Goal: Transaction & Acquisition: Purchase product/service

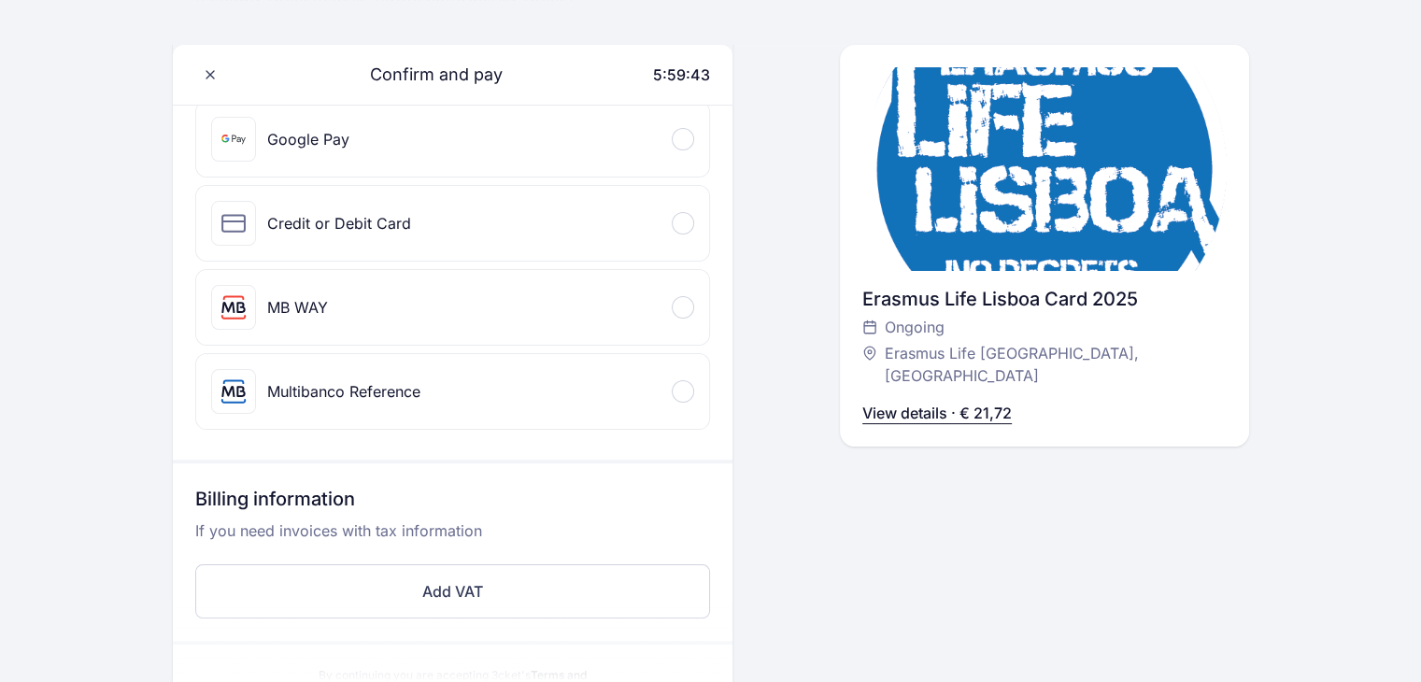
scroll to position [265, 0]
click at [669, 238] on div "Credit or Debit Card" at bounding box center [452, 225] width 513 height 75
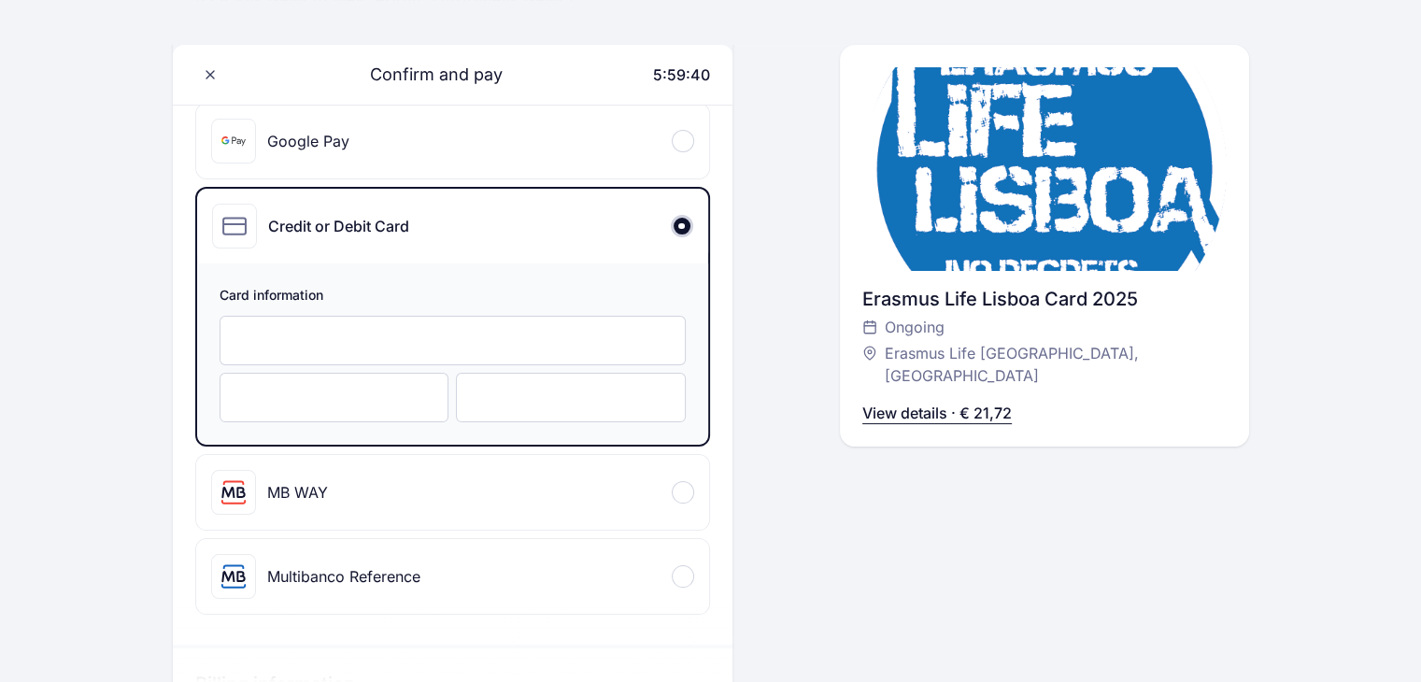
click at [631, 500] on div "MB WAY" at bounding box center [452, 492] width 513 height 75
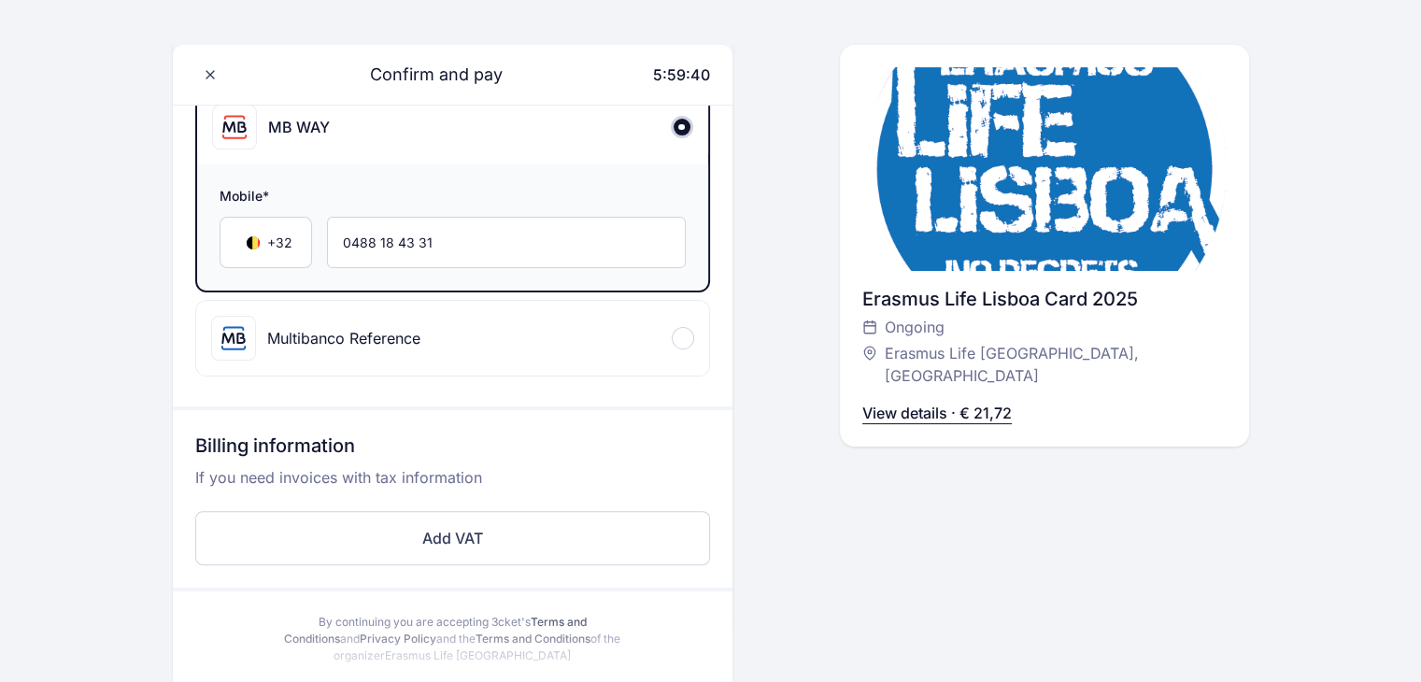
scroll to position [448, 0]
click at [650, 365] on div "Multibanco Reference" at bounding box center [452, 338] width 513 height 75
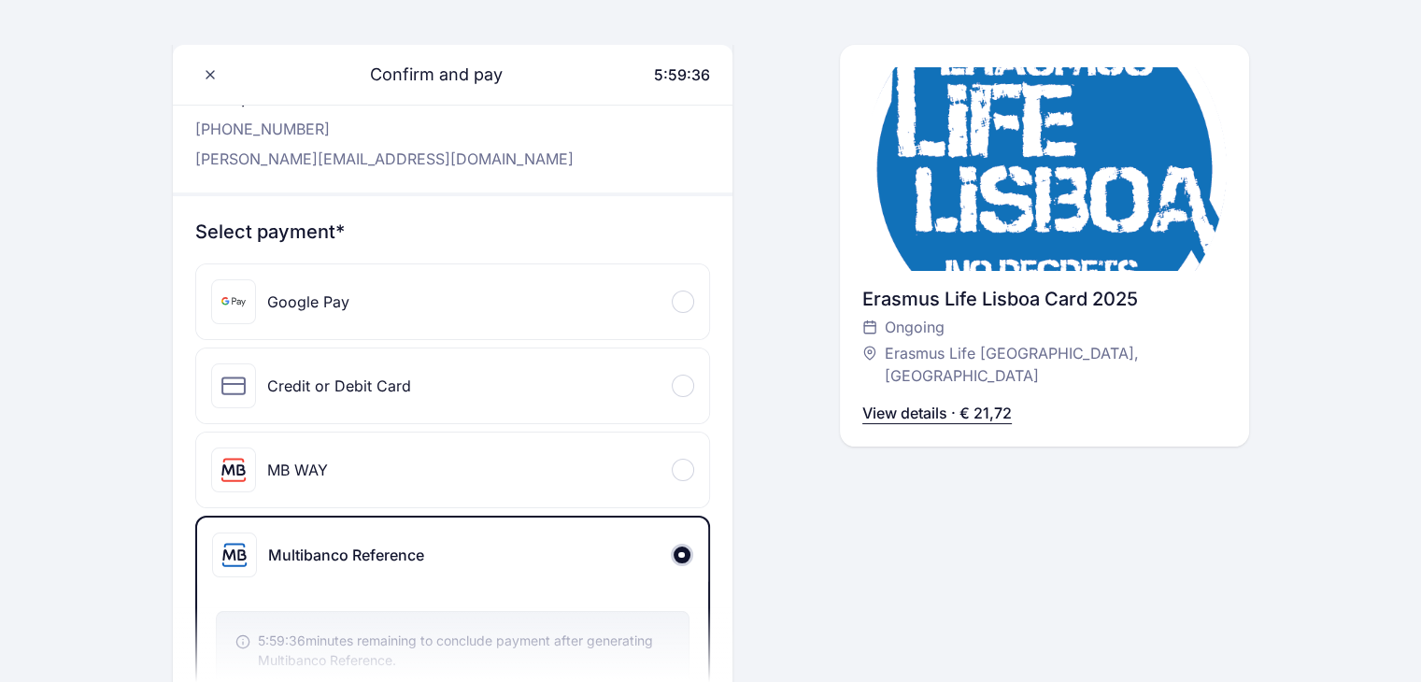
scroll to position [105, 0]
click at [628, 437] on div "MB WAY" at bounding box center [452, 470] width 513 height 75
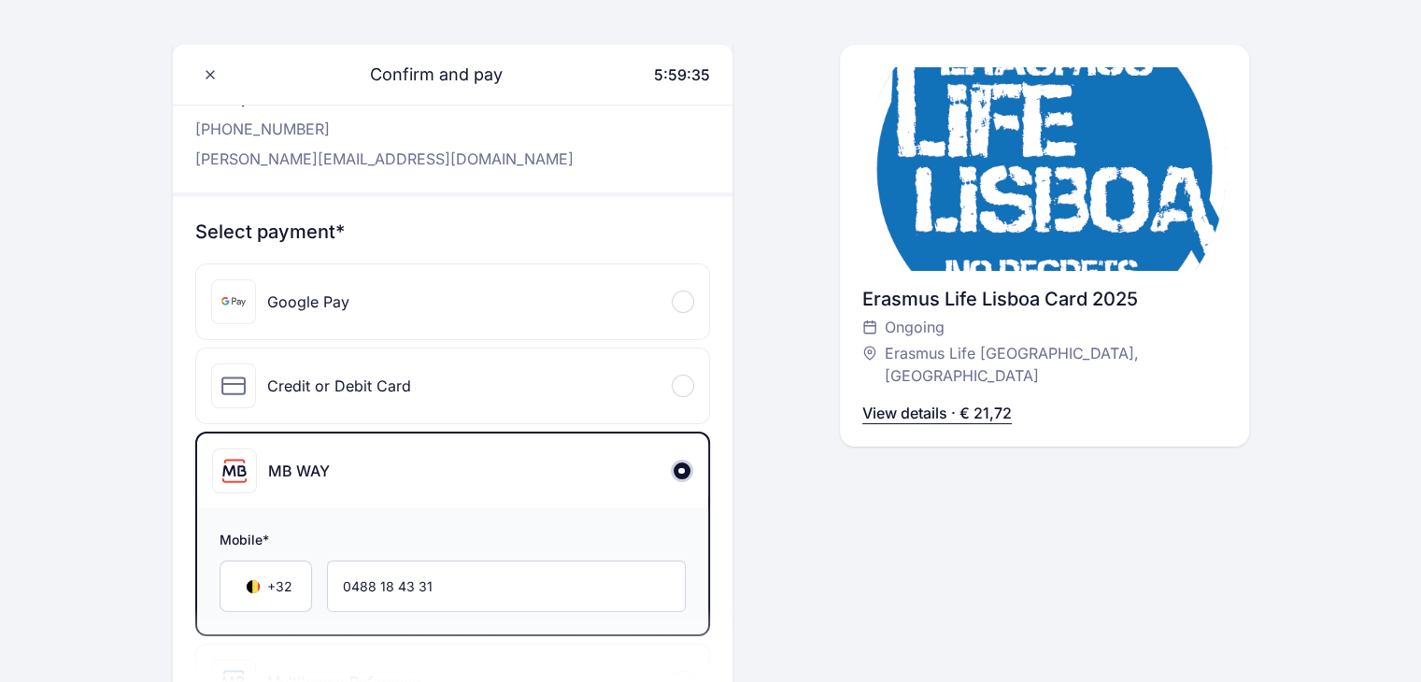
click at [626, 391] on div "Credit or Debit Card" at bounding box center [452, 385] width 513 height 75
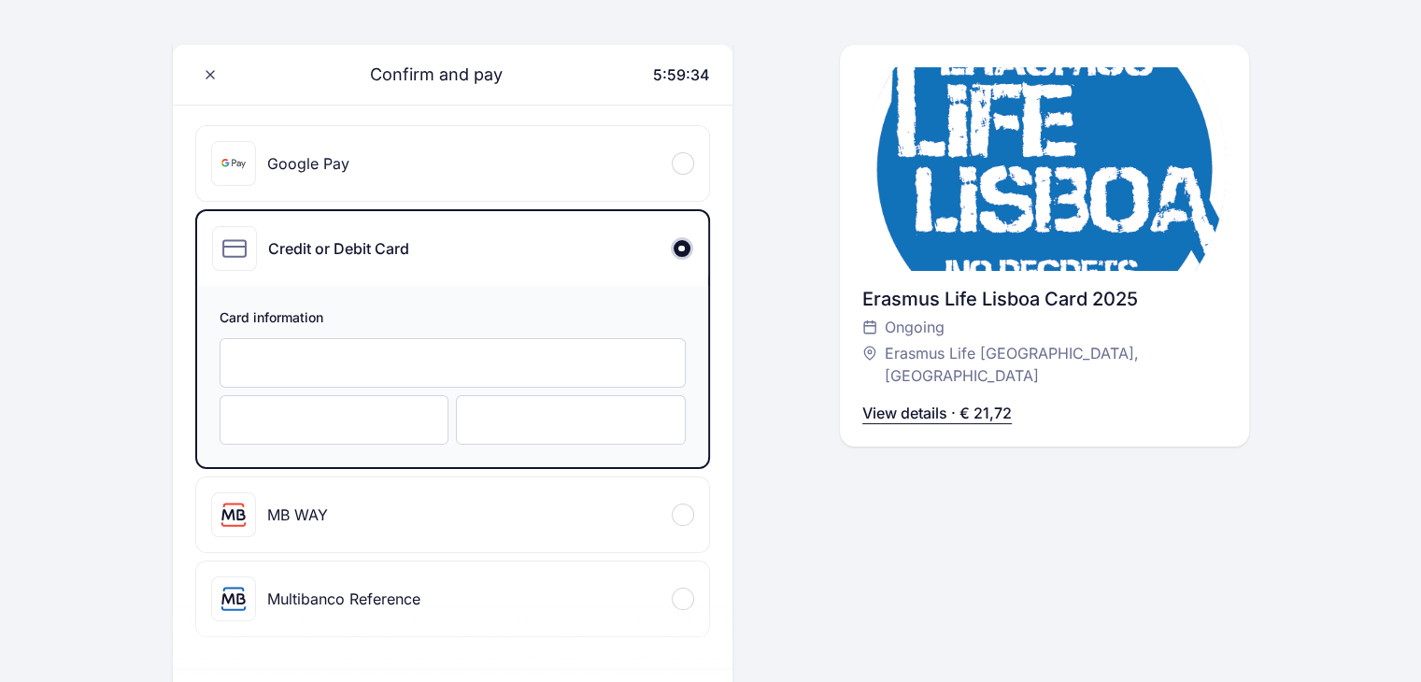
scroll to position [247, 0]
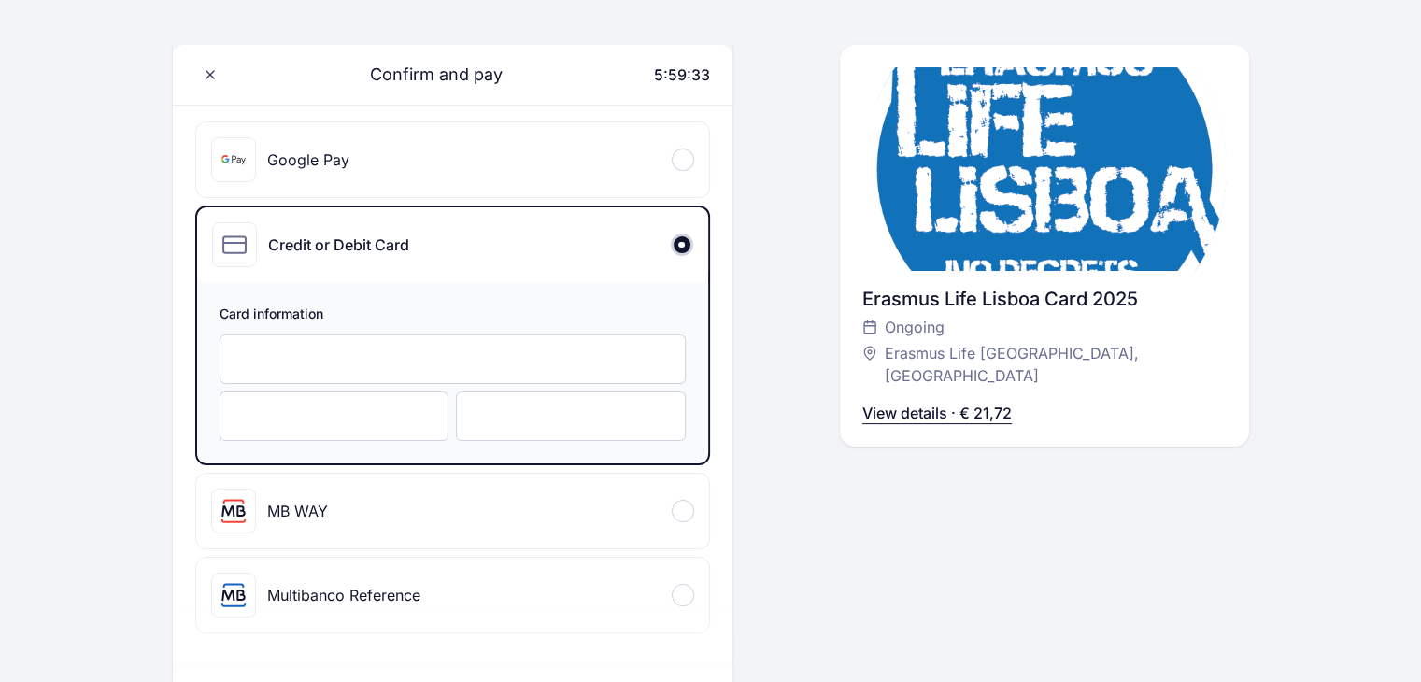
click at [449, 371] on div at bounding box center [453, 359] width 466 height 50
click at [514, 199] on div "Select payment* Google Pay Credit or Debit Card Card information MB WAY Mobile*…" at bounding box center [453, 358] width 560 height 609
click at [529, 154] on div "Google Pay" at bounding box center [452, 159] width 513 height 75
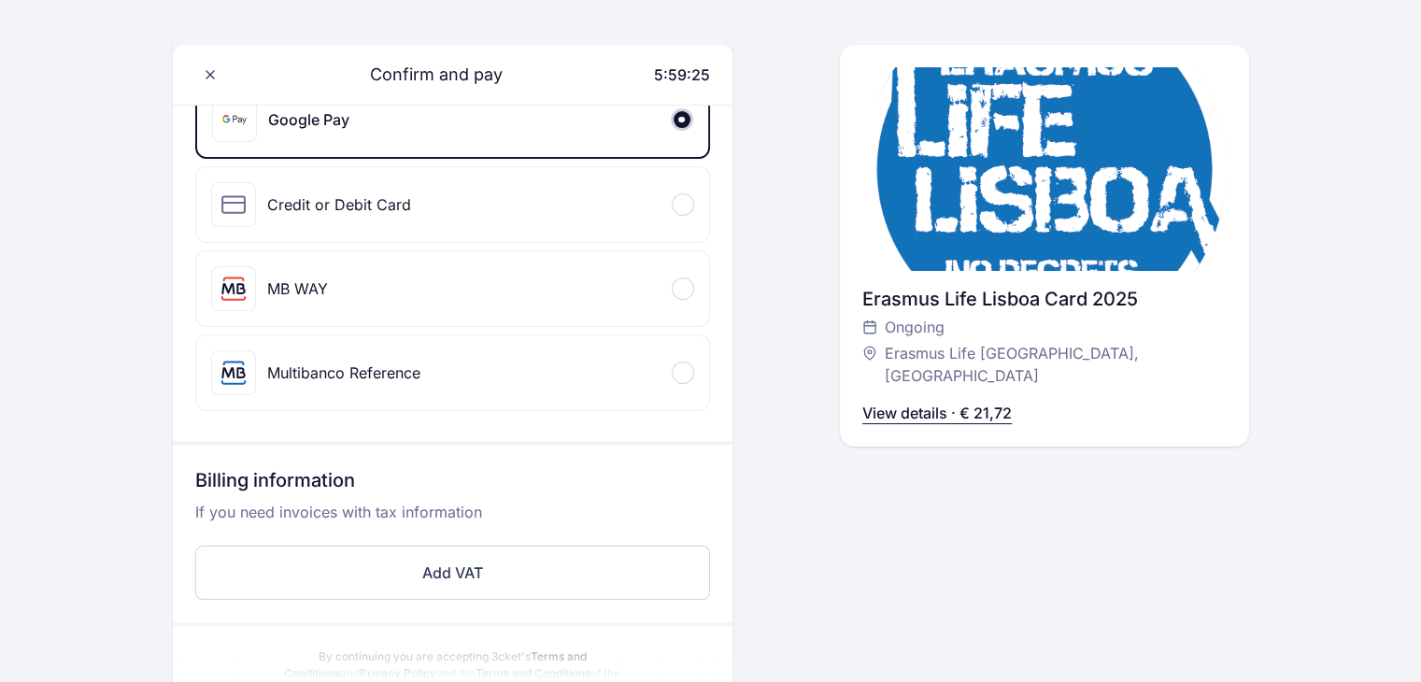
scroll to position [278, 0]
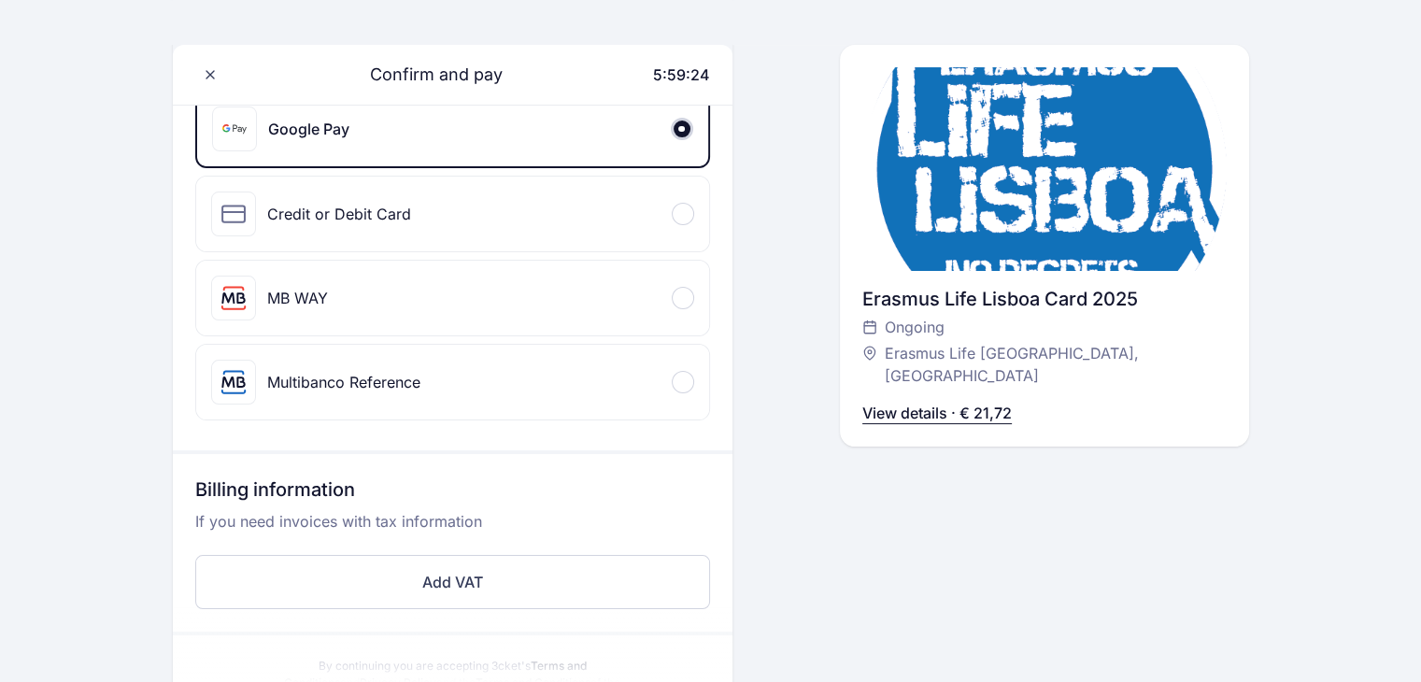
click at [492, 307] on div "MB WAY" at bounding box center [452, 298] width 513 height 75
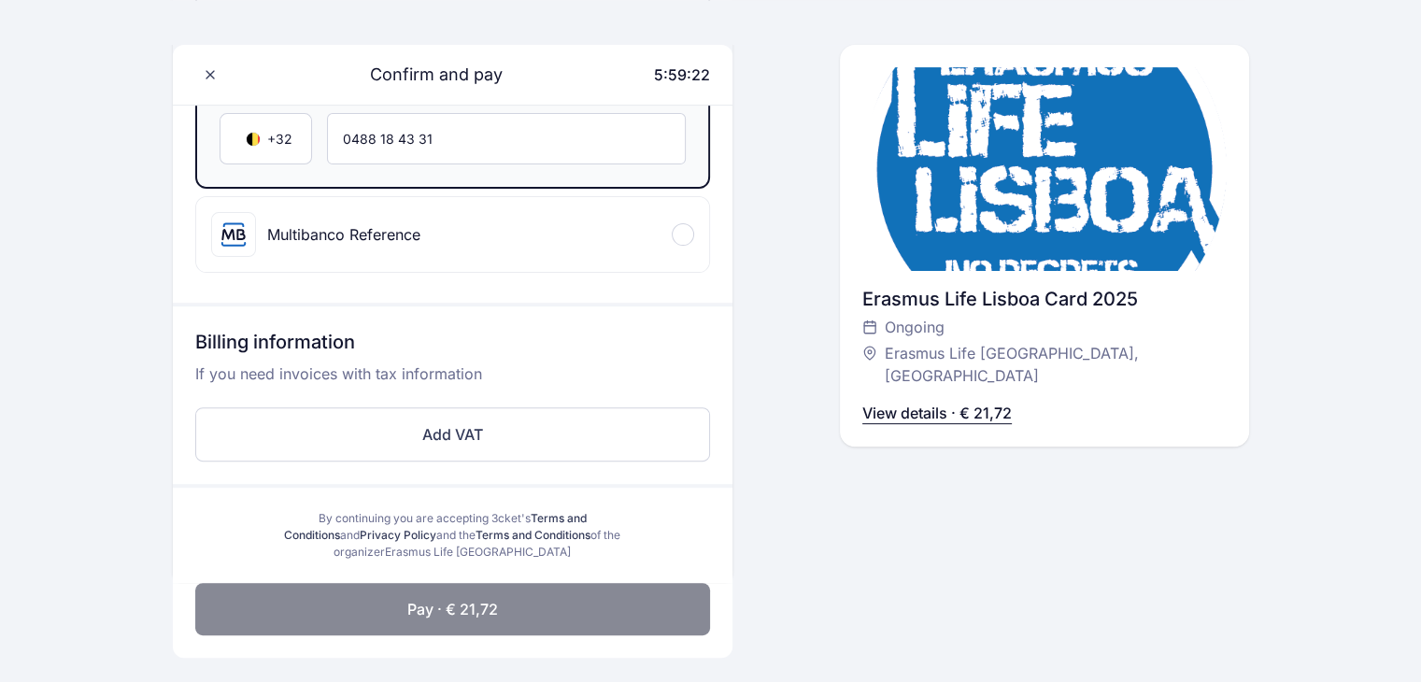
click at [445, 598] on span "Pay · € 21,72" at bounding box center [452, 609] width 91 height 22
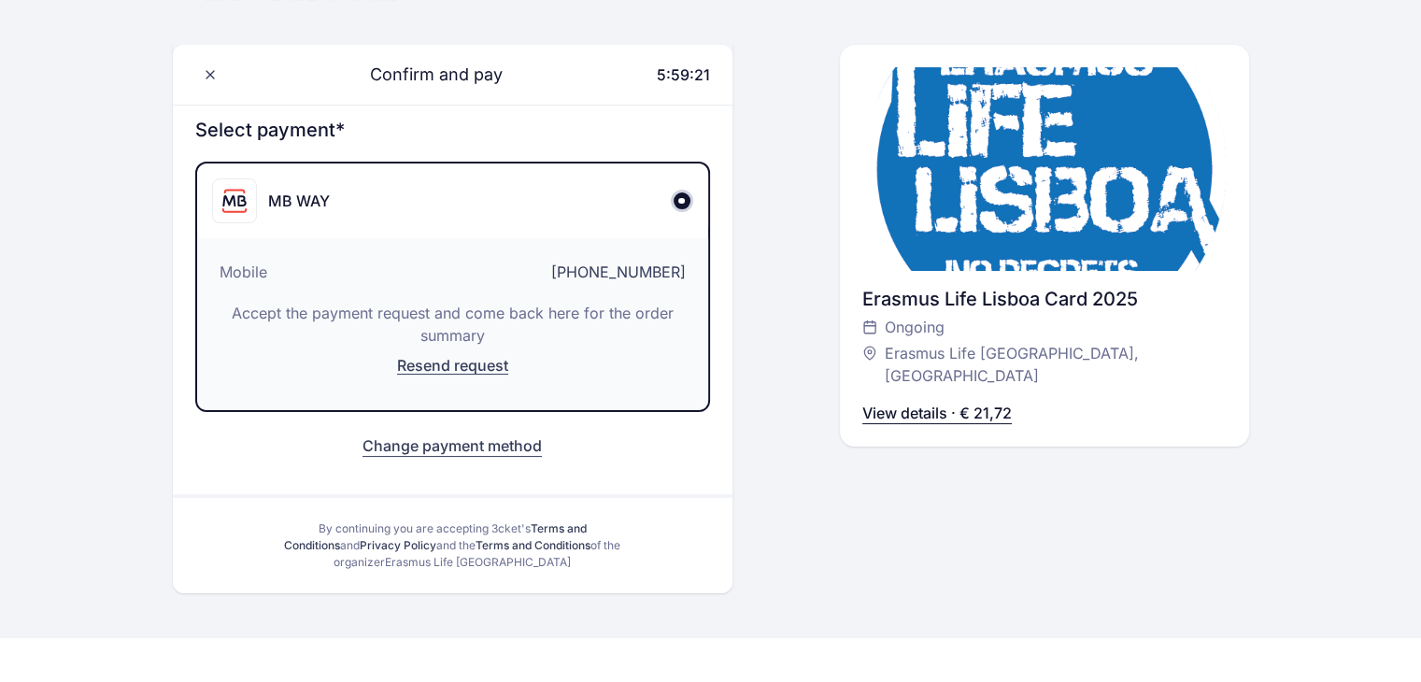
scroll to position [195, 0]
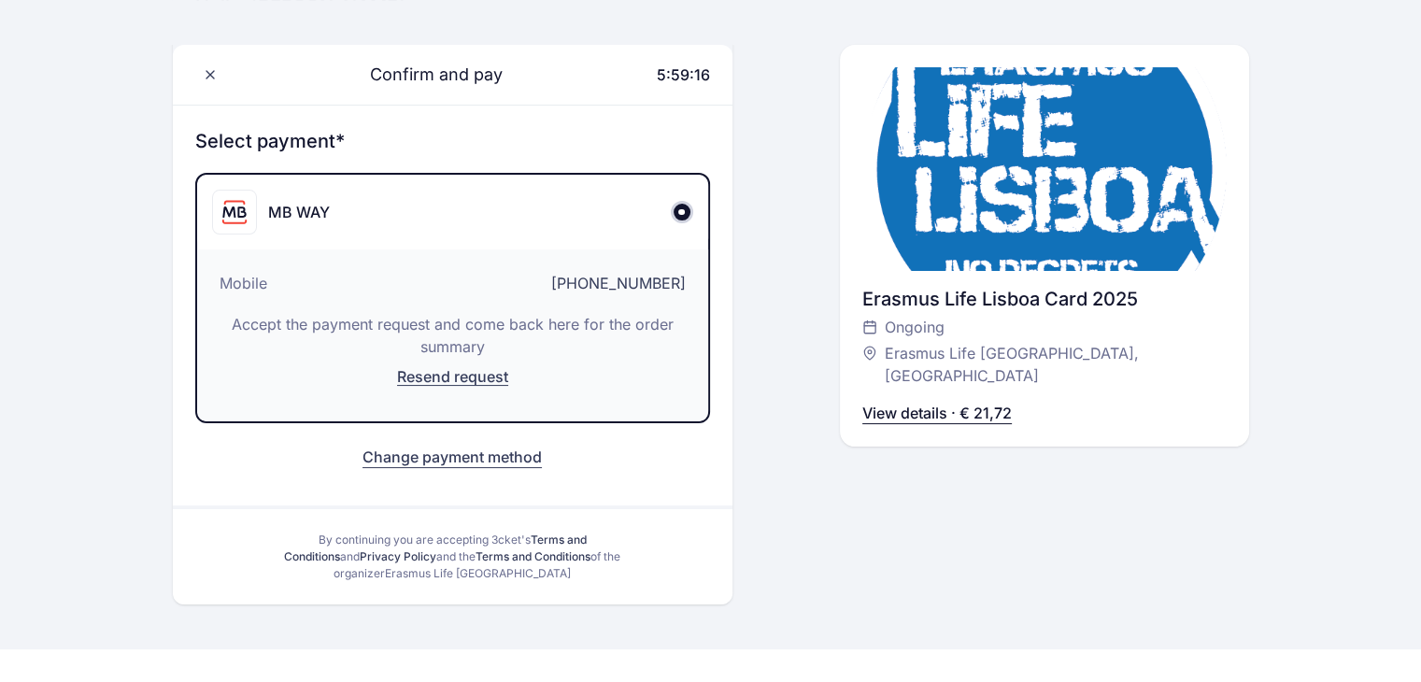
click at [467, 374] on span "Resend request" at bounding box center [452, 376] width 111 height 19
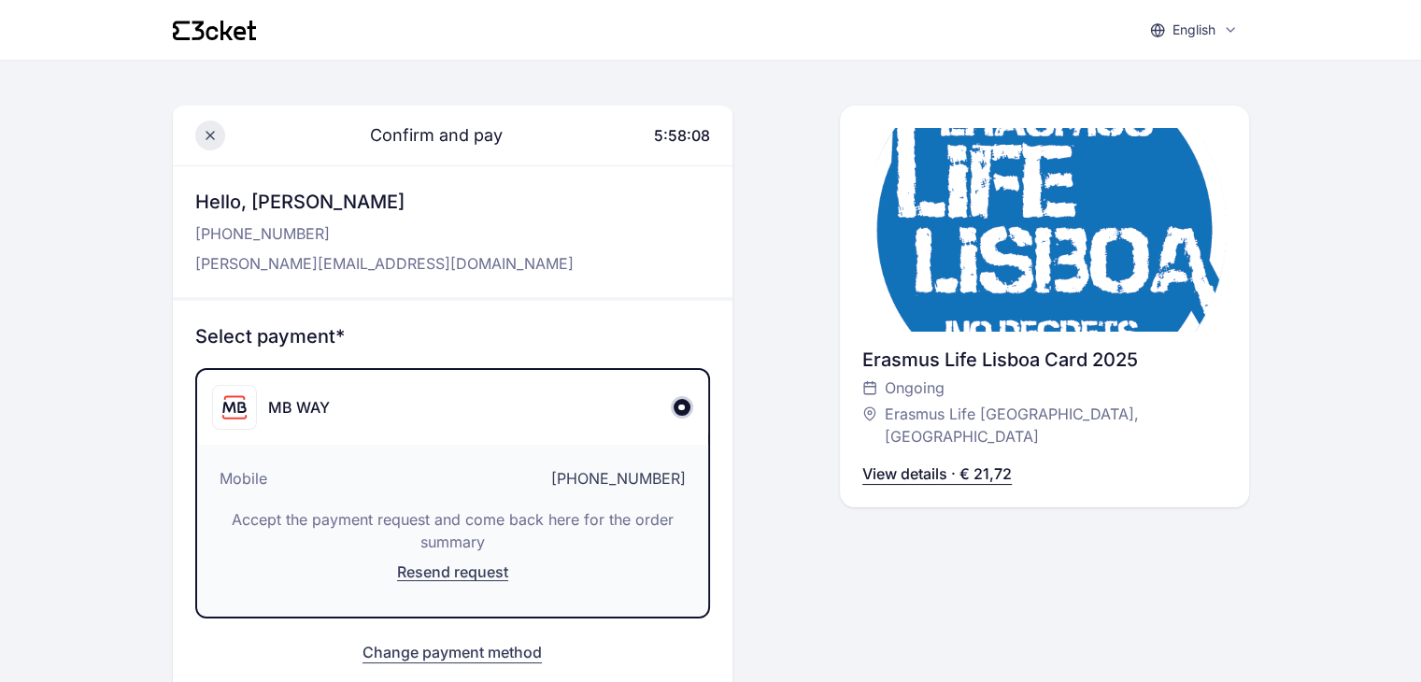
click at [205, 137] on icon at bounding box center [210, 135] width 15 height 15
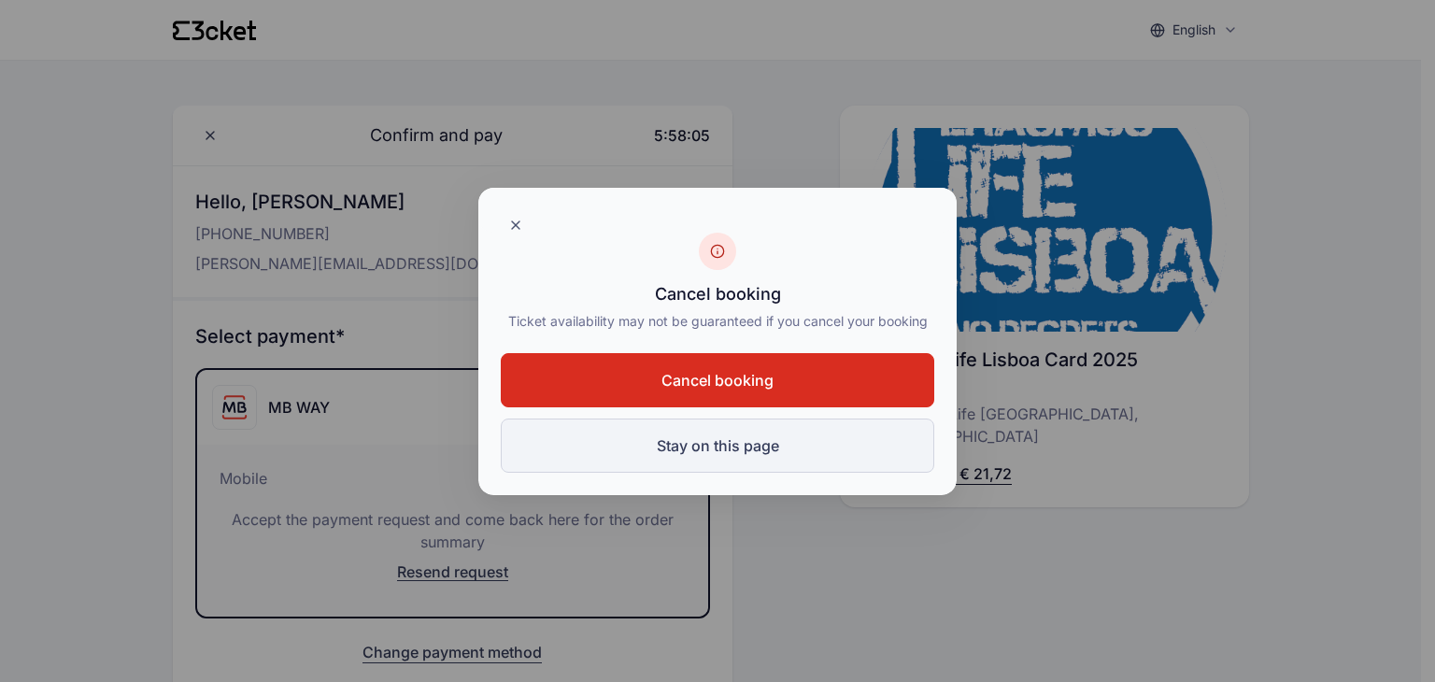
click at [676, 439] on button "Stay on this page" at bounding box center [717, 445] width 433 height 54
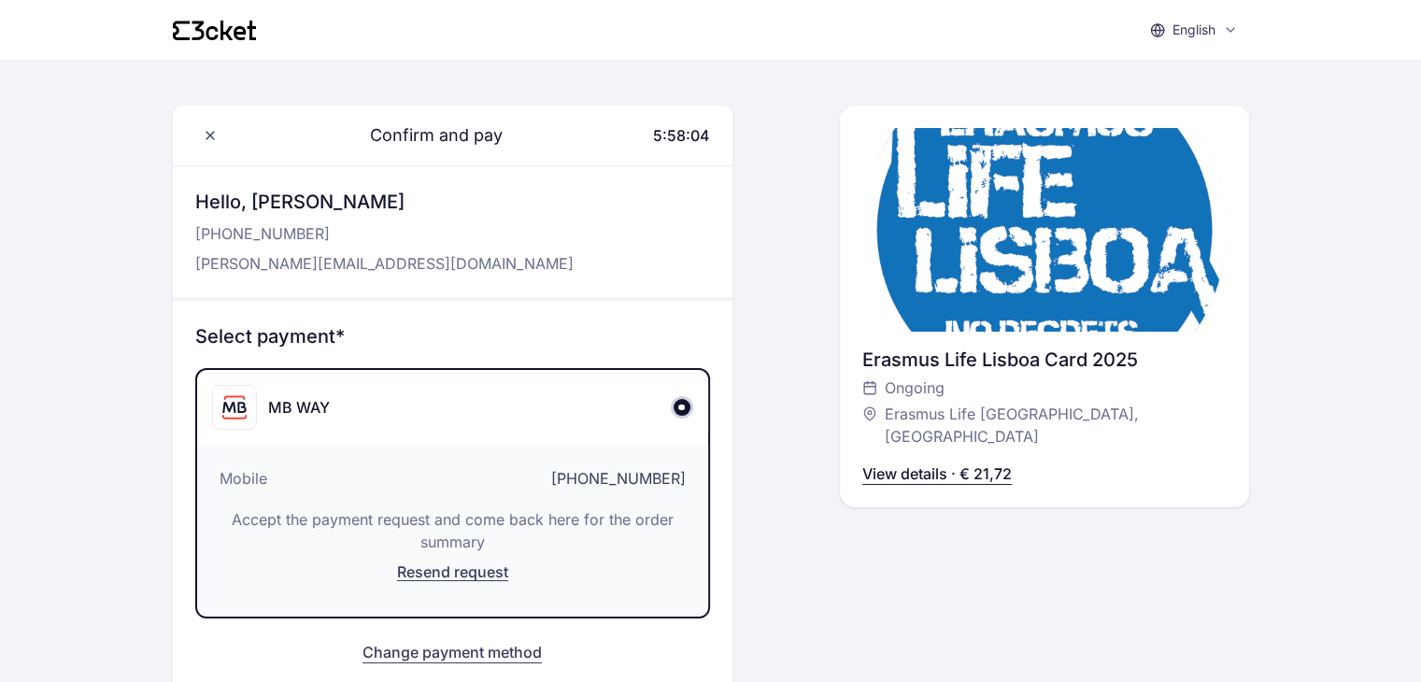
click at [485, 643] on button "Change payment method" at bounding box center [451, 652] width 179 height 22
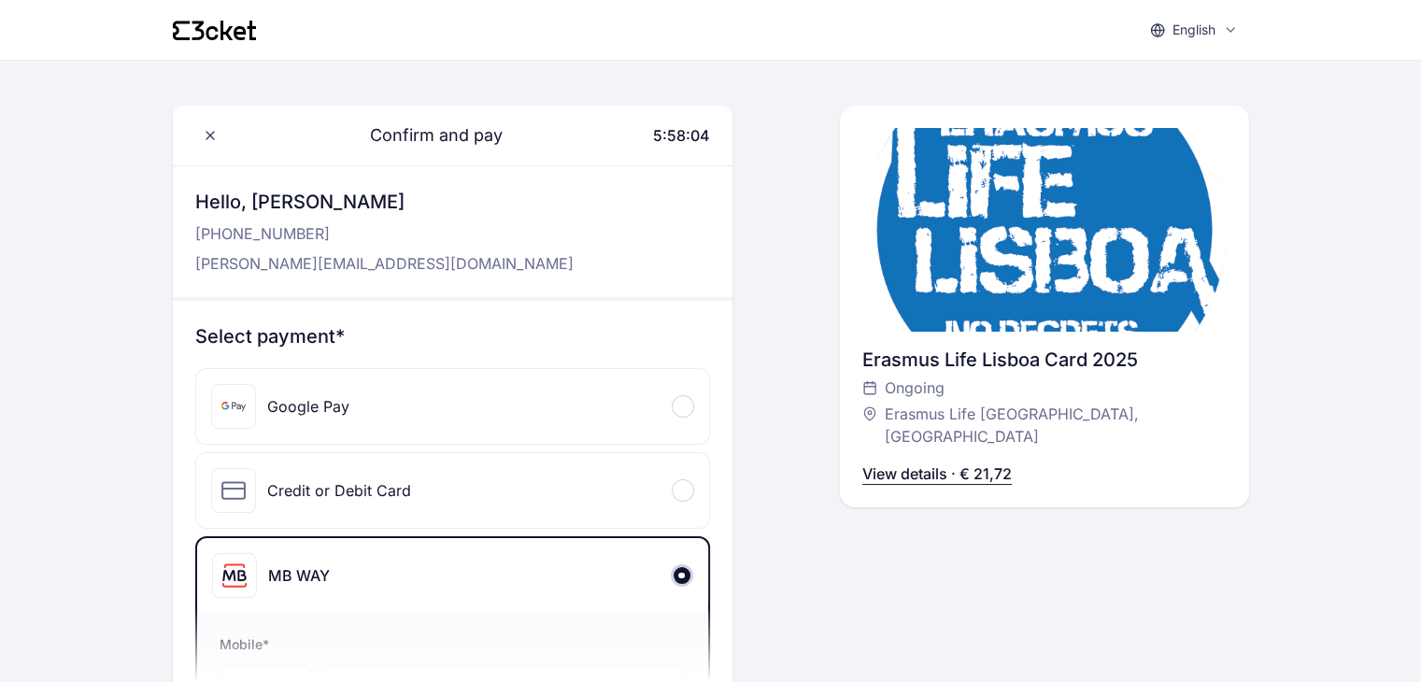
scroll to position [33, 0]
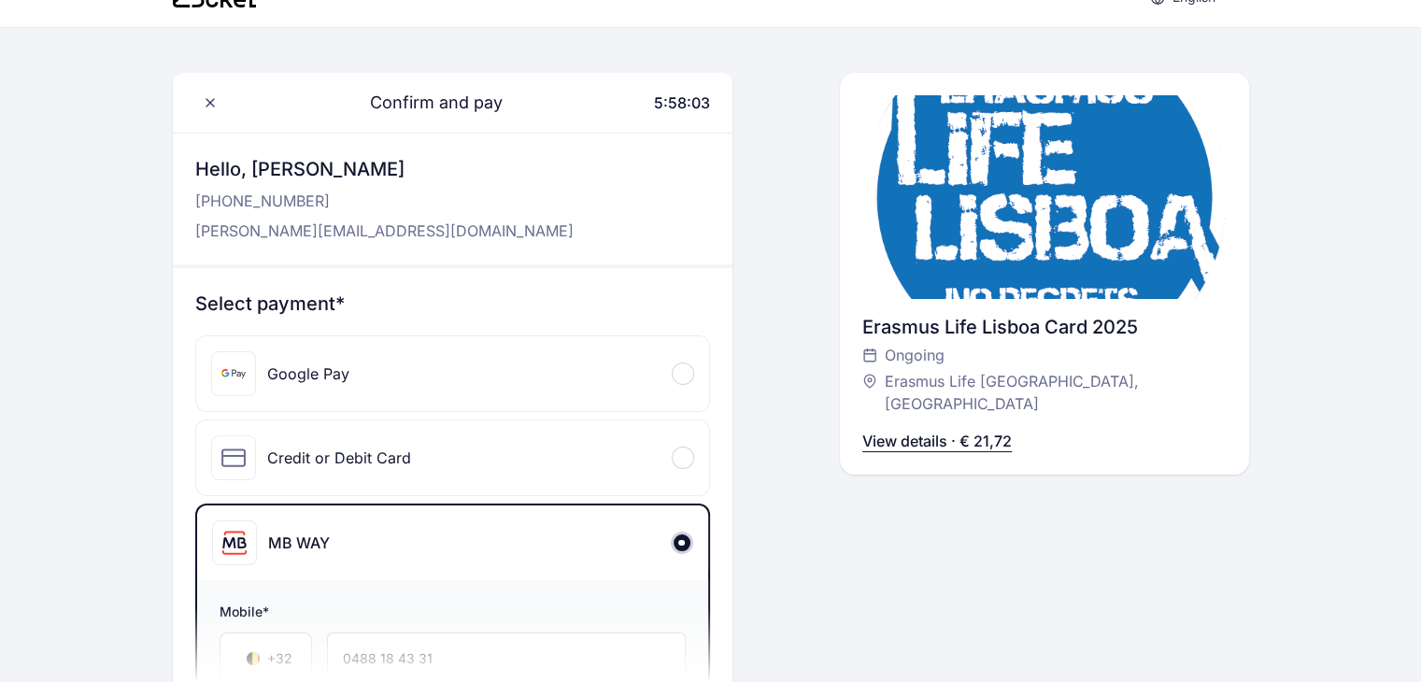
click at [532, 474] on div "Credit or Debit Card" at bounding box center [452, 457] width 513 height 75
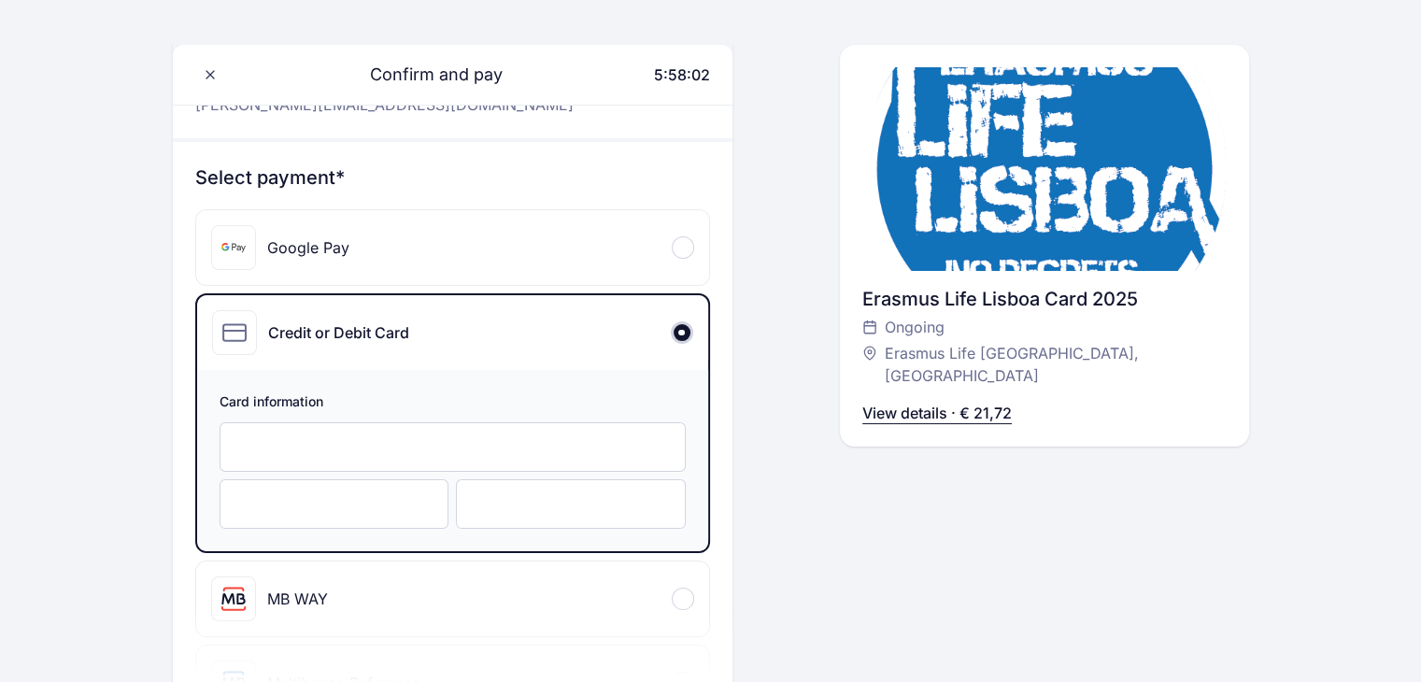
scroll to position [160, 0]
click at [401, 434] on div at bounding box center [453, 446] width 466 height 50
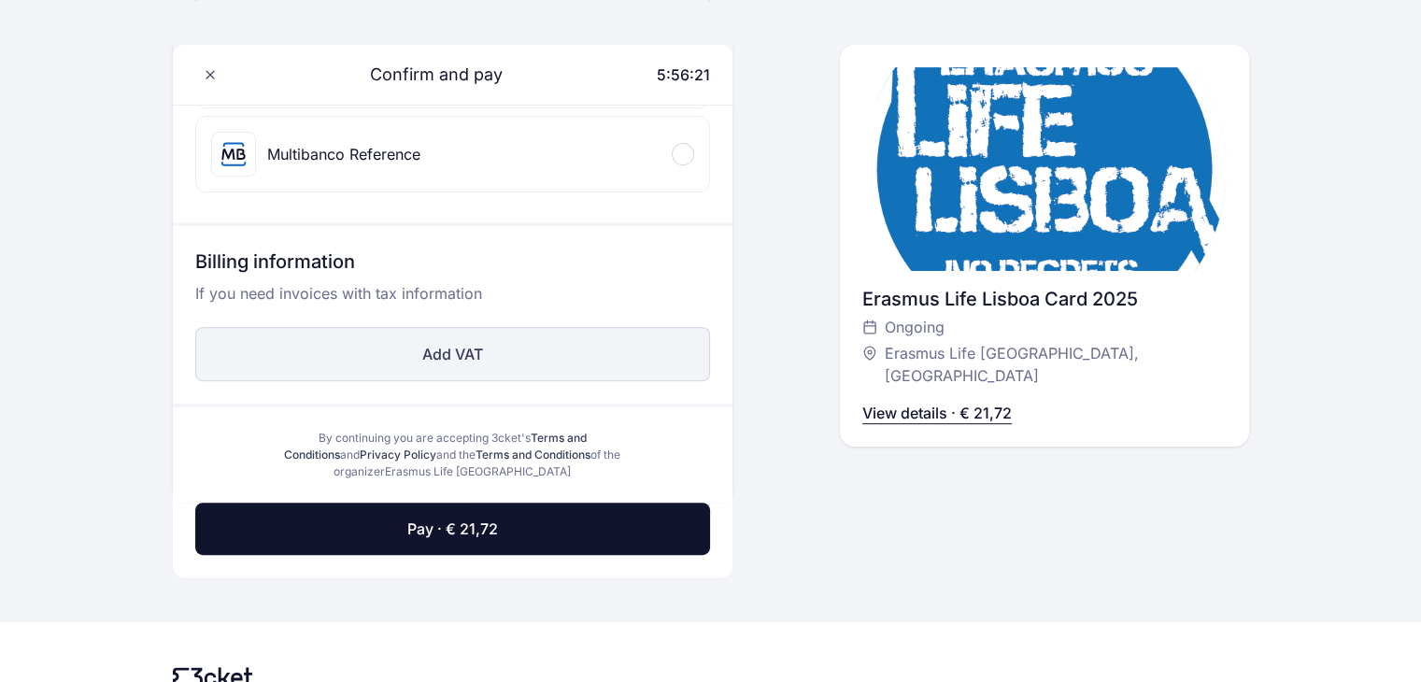
scroll to position [702, 0]
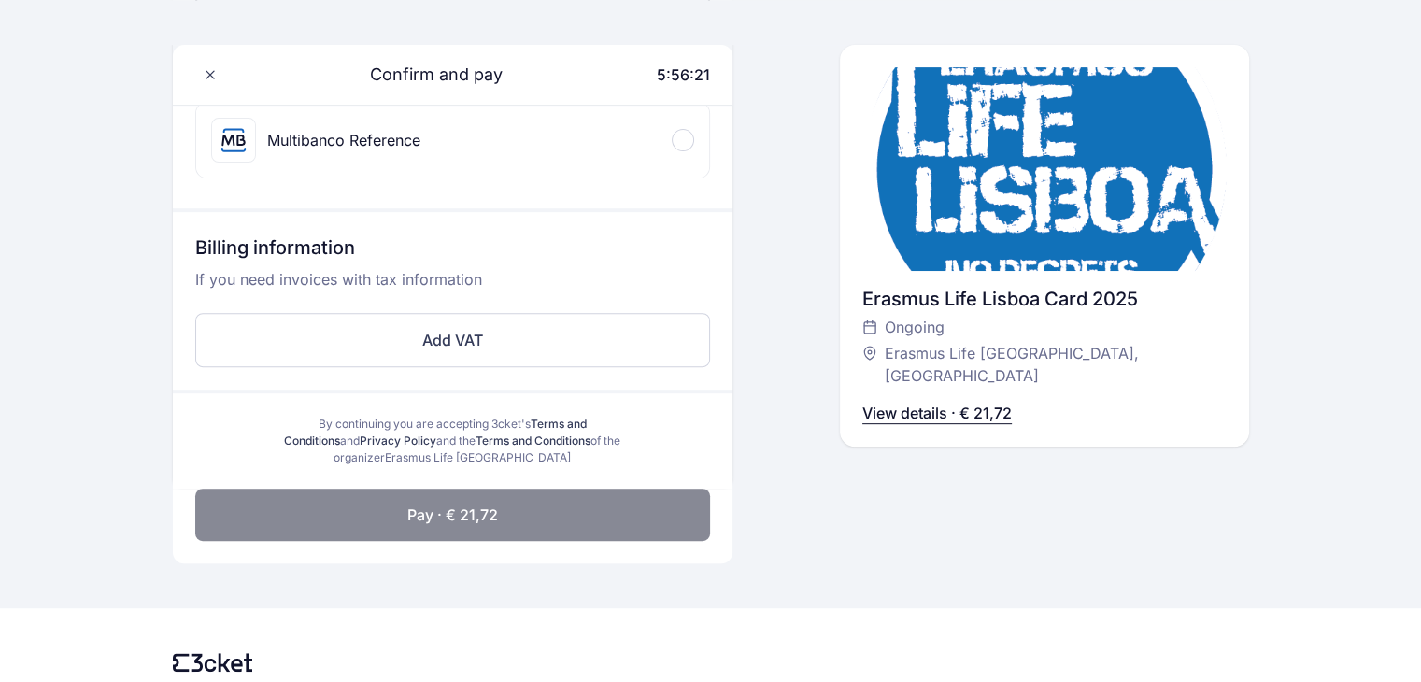
click at [462, 515] on span "Pay · € 21,72" at bounding box center [452, 515] width 91 height 22
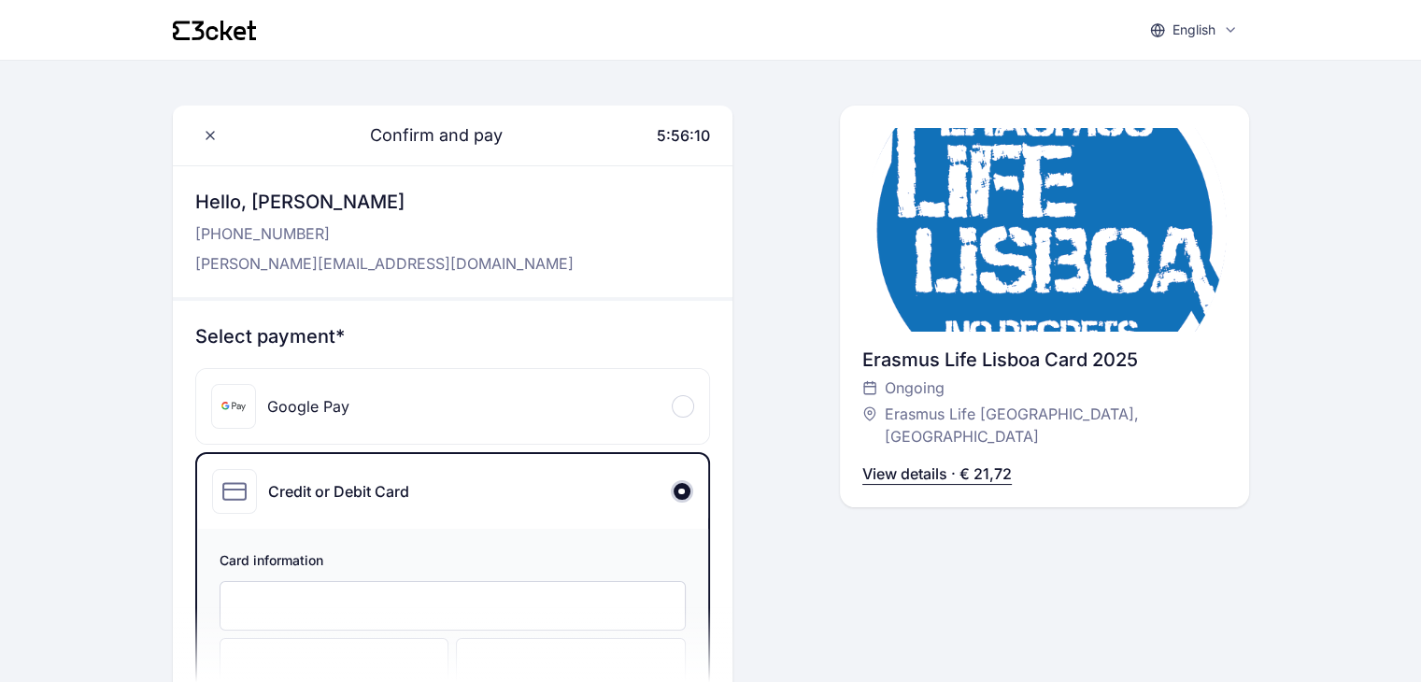
scroll to position [3, 0]
